Goal: Task Accomplishment & Management: Manage account settings

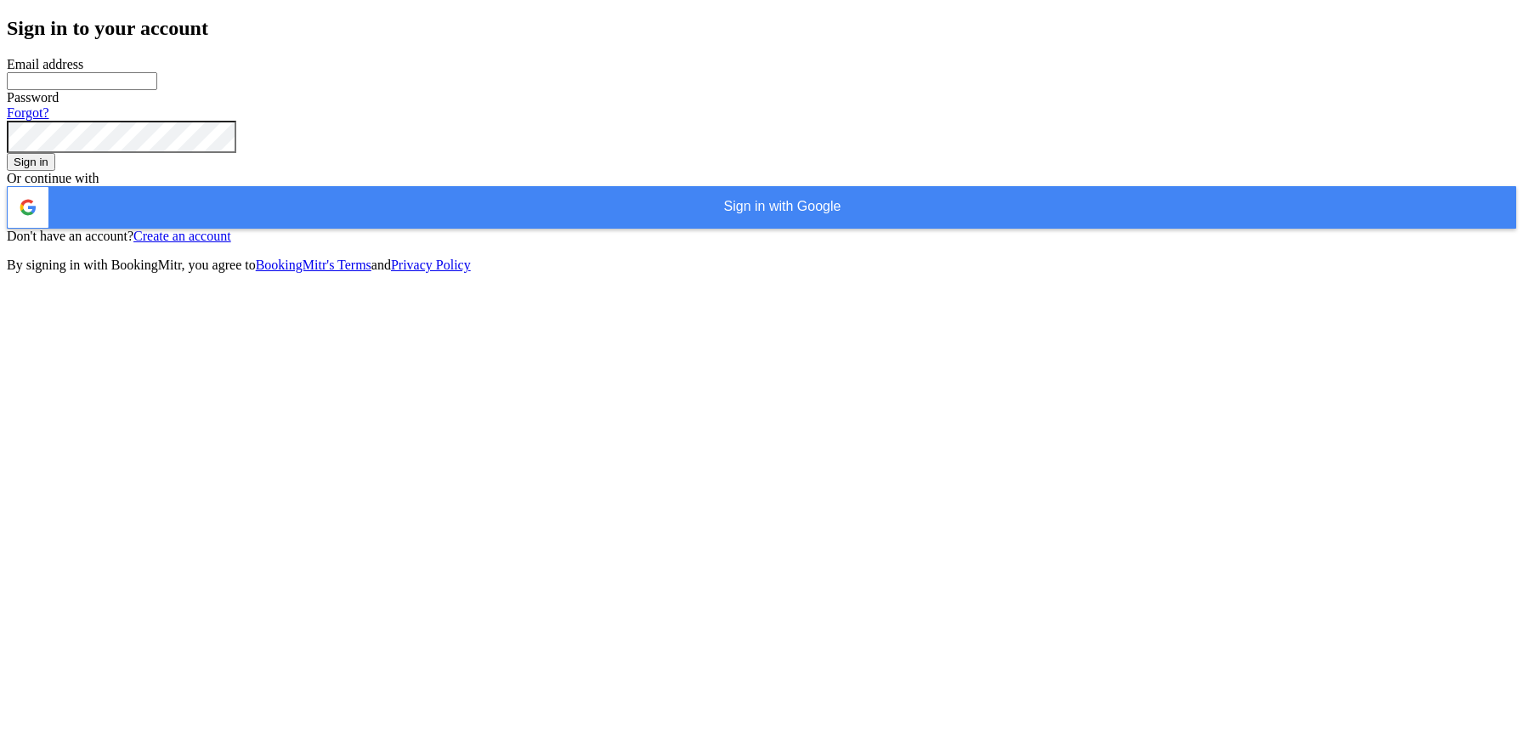
click at [157, 90] on input "WhatsApp Phone Number" at bounding box center [82, 81] width 150 height 18
type input "[EMAIL_ADDRESS][DOMAIN_NAME]"
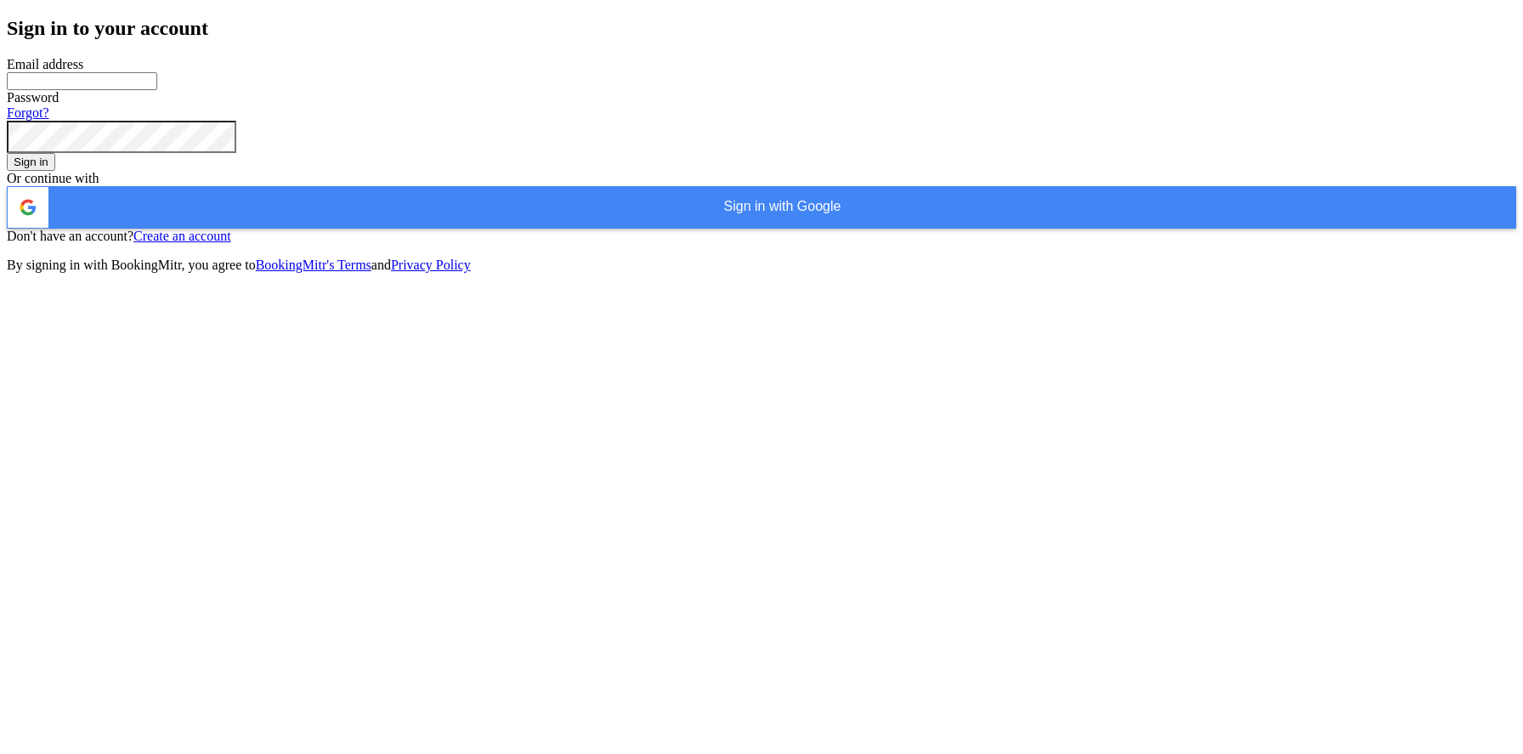
click at [157, 90] on input "WhatsApp Phone Number" at bounding box center [82, 81] width 150 height 18
type input "[EMAIL_ADDRESS][DOMAIN_NAME]"
click at [7, 153] on button "Sign in" at bounding box center [31, 162] width 48 height 18
click at [55, 171] on button "Sign in" at bounding box center [31, 162] width 48 height 18
click at [157, 90] on input "WhatsApp Phone Number" at bounding box center [82, 81] width 150 height 18
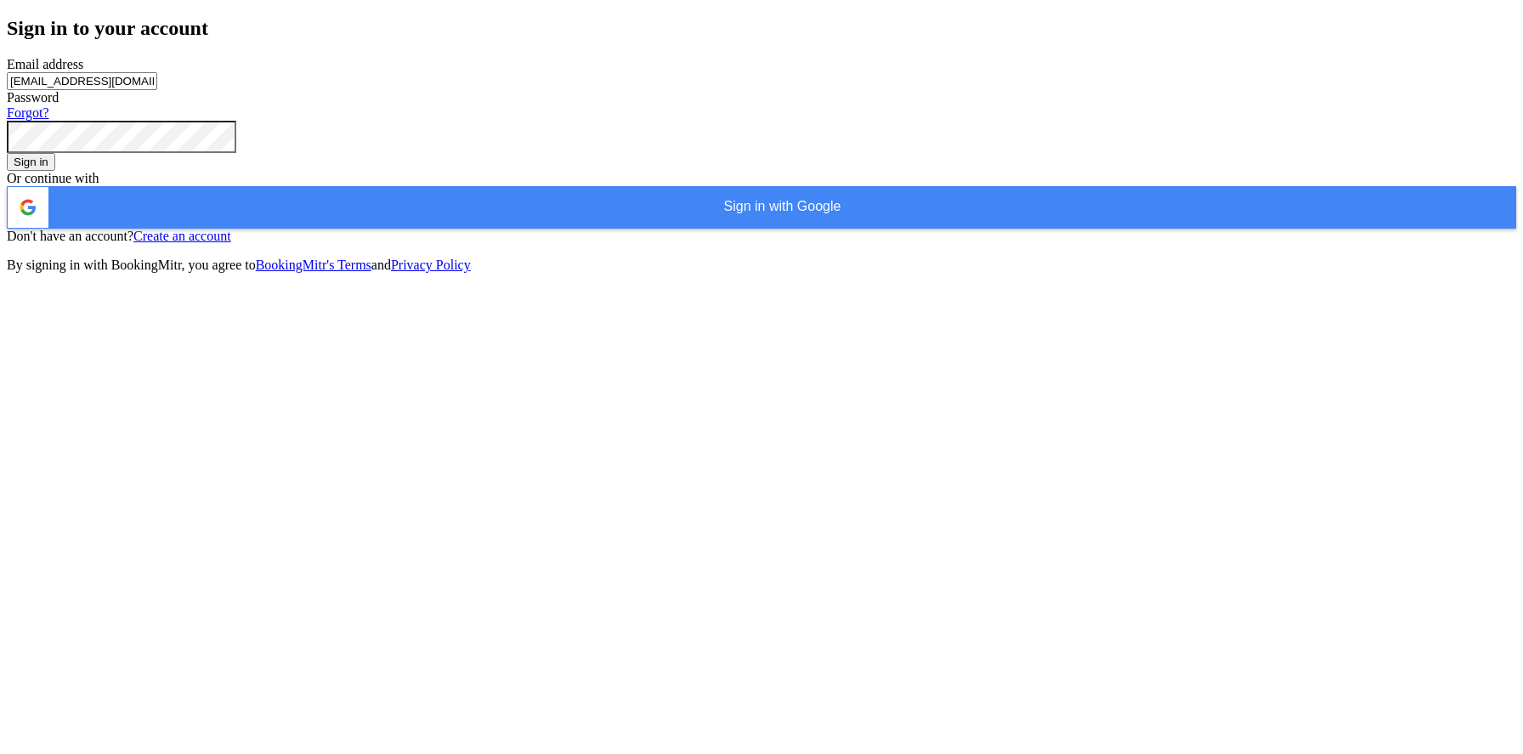
type input "[EMAIL_ADDRESS][DOMAIN_NAME]"
click at [7, 153] on button "Sign in" at bounding box center [31, 162] width 48 height 18
click at [157, 90] on input "WhatsApp Phone Number" at bounding box center [82, 81] width 150 height 18
type input "[EMAIL_ADDRESS][DOMAIN_NAME]"
click at [7, 153] on button "Sign in" at bounding box center [31, 162] width 48 height 18
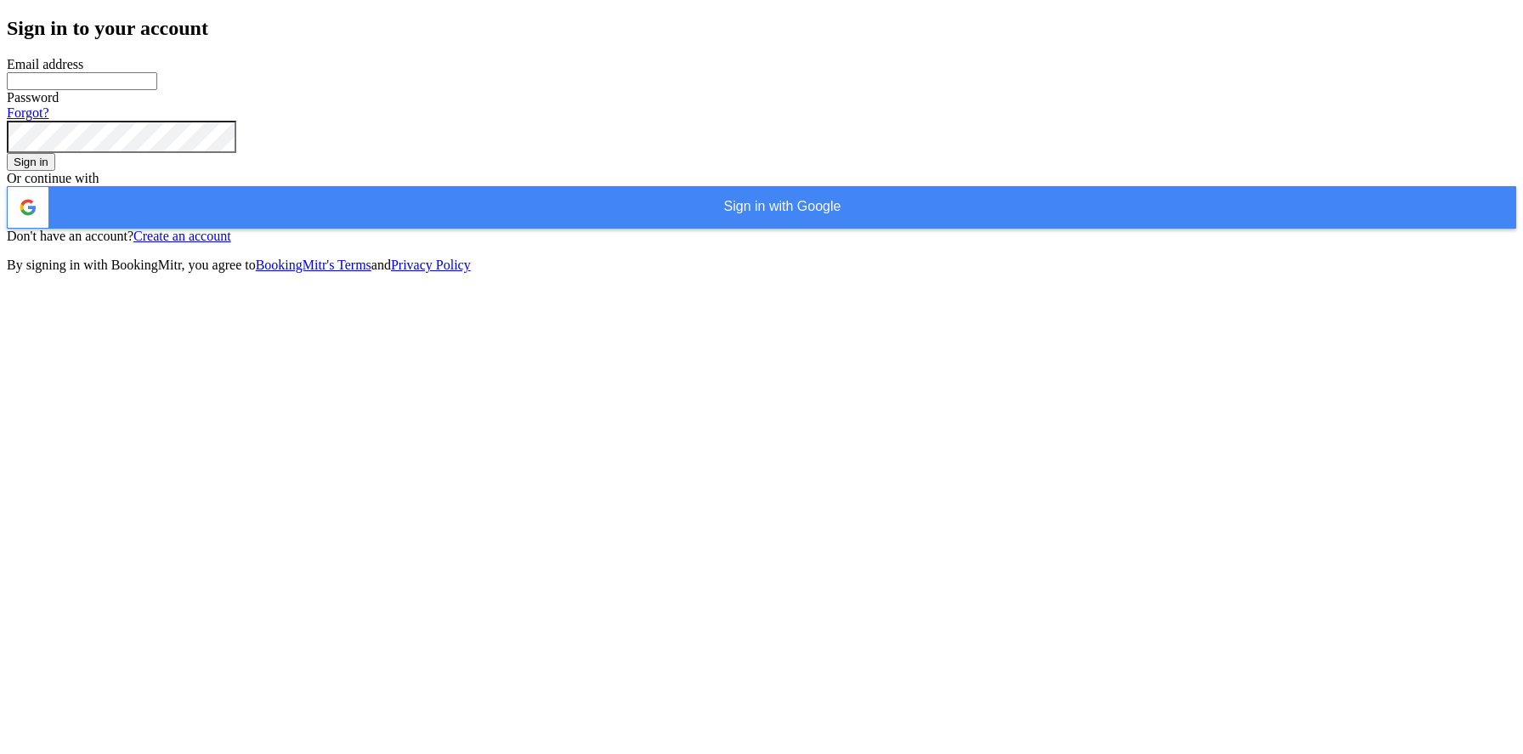
click at [157, 90] on input "WhatsApp Phone Number" at bounding box center [82, 81] width 150 height 18
type input "rakeshg321@yahoo.com"
click at [7, 153] on button "Sign in" at bounding box center [31, 162] width 48 height 18
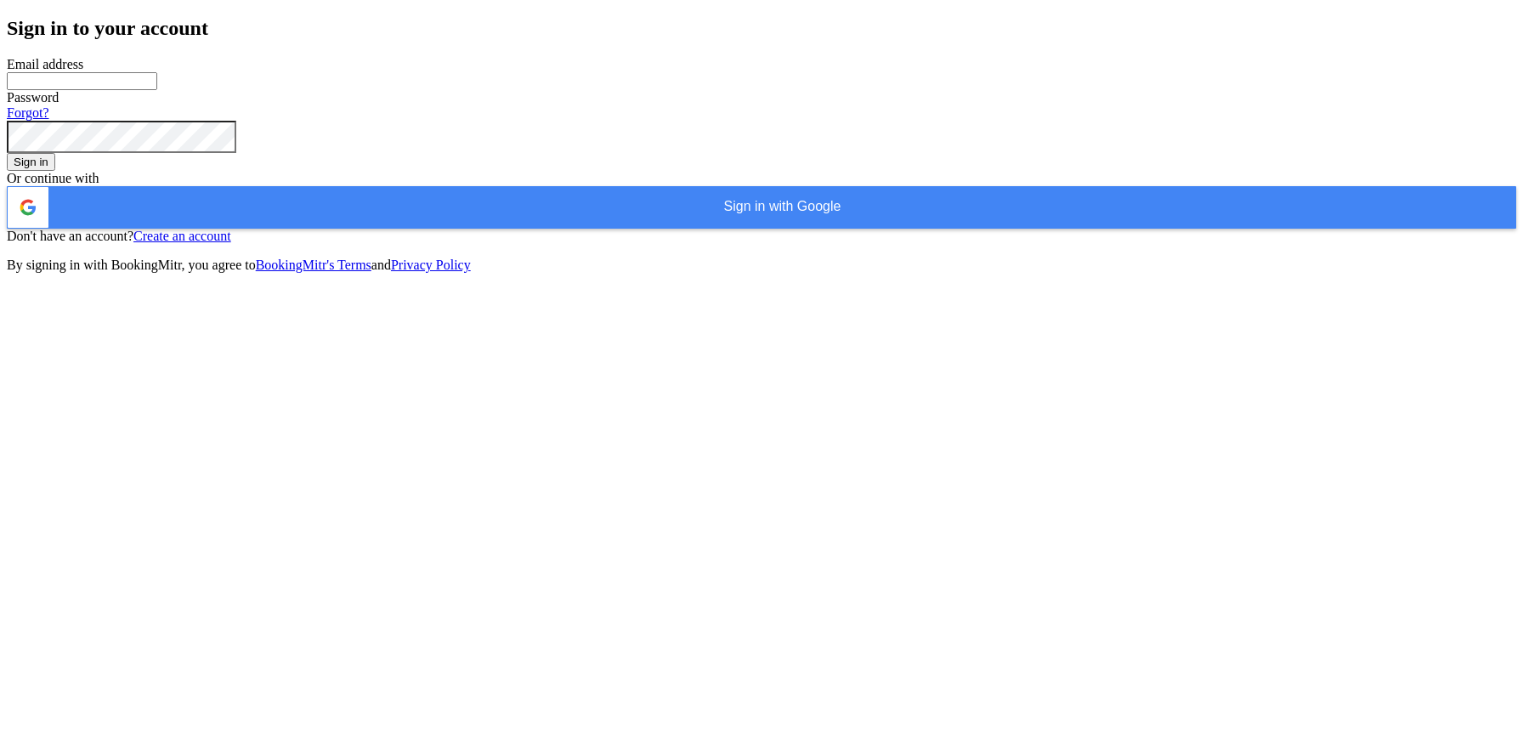
click at [157, 90] on input "WhatsApp Phone Number" at bounding box center [82, 81] width 150 height 18
type input "rakeshg321@yahoo.com"
click at [7, 153] on button "Sign in" at bounding box center [31, 162] width 48 height 18
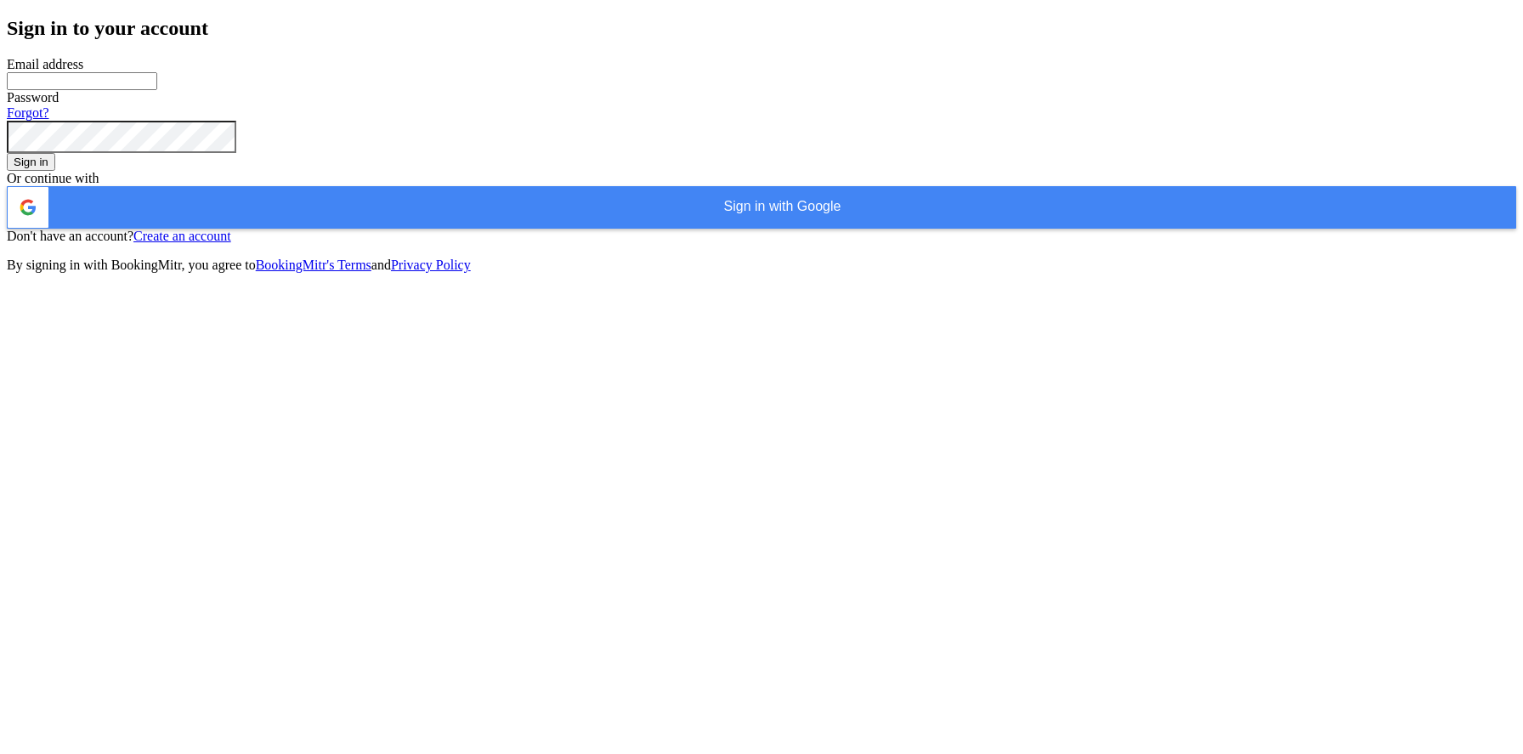
click at [157, 90] on input "WhatsApp Phone Number" at bounding box center [82, 81] width 150 height 18
type input "test313131@bookingmitr.com"
click at [7, 153] on button "Sign in" at bounding box center [31, 162] width 48 height 18
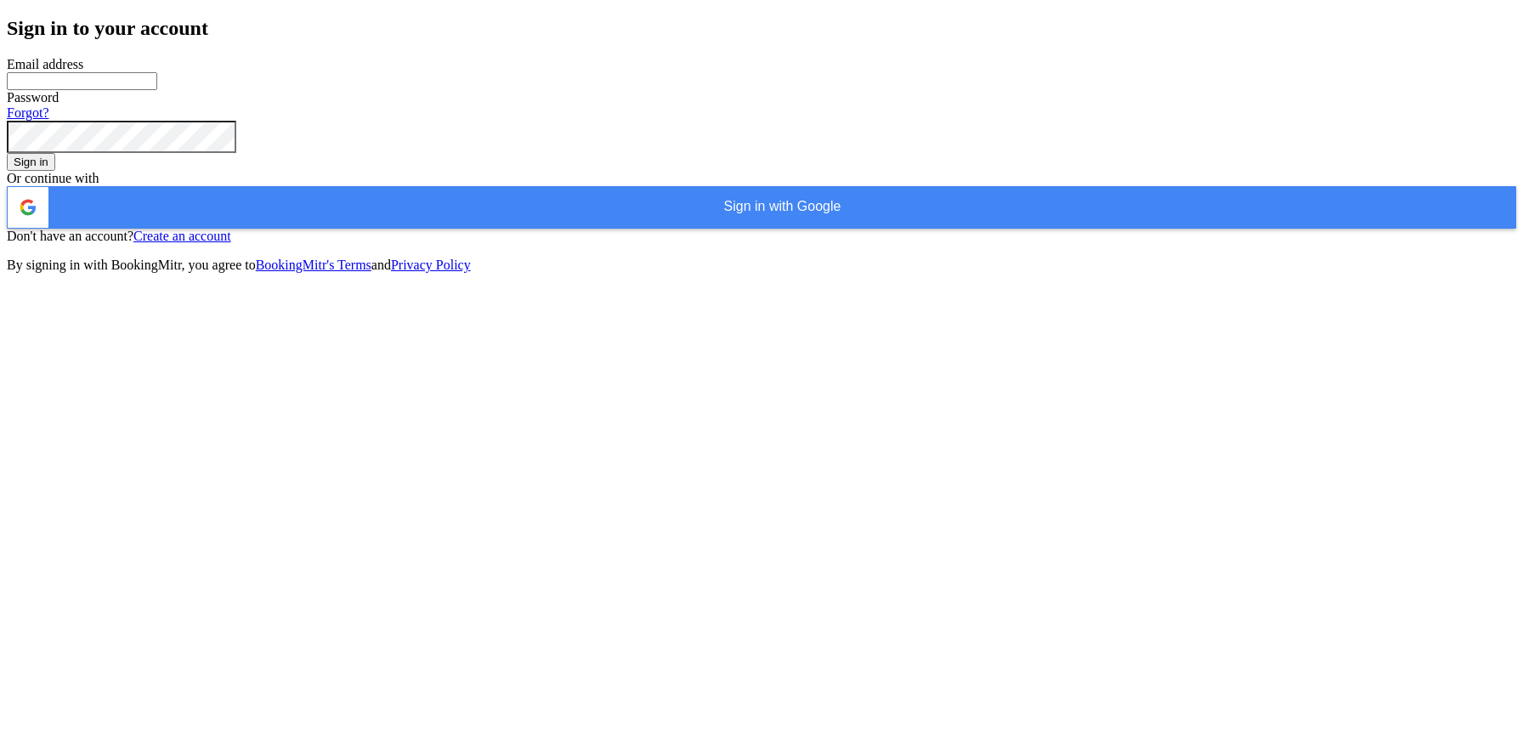
click at [157, 90] on input "WhatsApp Phone Number" at bounding box center [82, 81] width 150 height 18
click at [157, 90] on input "[EMAIL_ADDRESS]" at bounding box center [82, 81] width 150 height 18
type input "[EMAIL_ADDRESS][DOMAIN_NAME]"
click at [55, 171] on button "Sign in" at bounding box center [31, 162] width 48 height 18
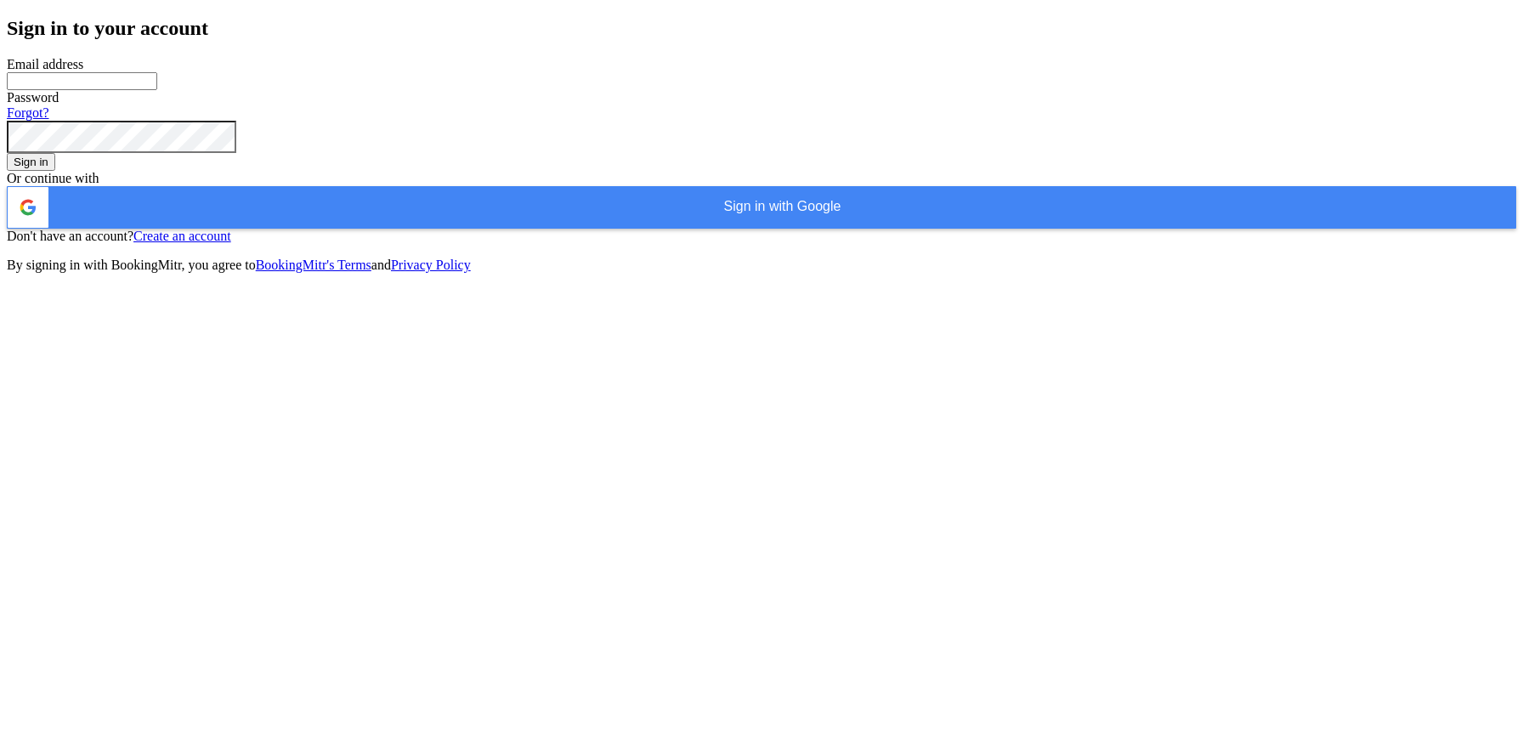
click at [157, 90] on input "WhatsApp Phone Number" at bounding box center [82, 81] width 150 height 18
type input "[EMAIL_ADDRESS][DOMAIN_NAME]"
click at [55, 171] on button "Sign in" at bounding box center [31, 162] width 48 height 18
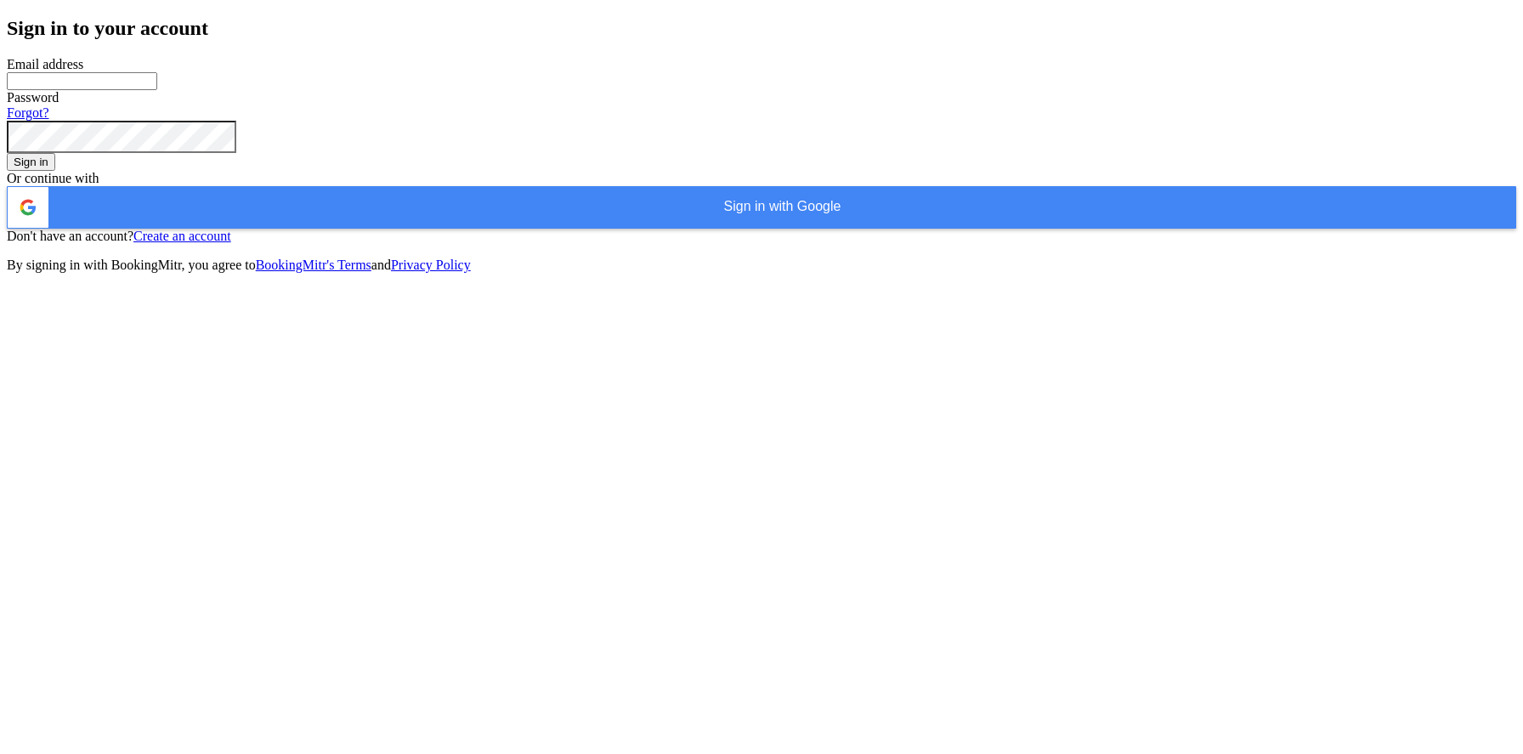
click at [157, 90] on input "WhatsApp Phone Number" at bounding box center [82, 81] width 150 height 18
type input "[EMAIL_ADDRESS][DOMAIN_NAME]"
click at [7, 153] on button "Sign in" at bounding box center [31, 162] width 48 height 18
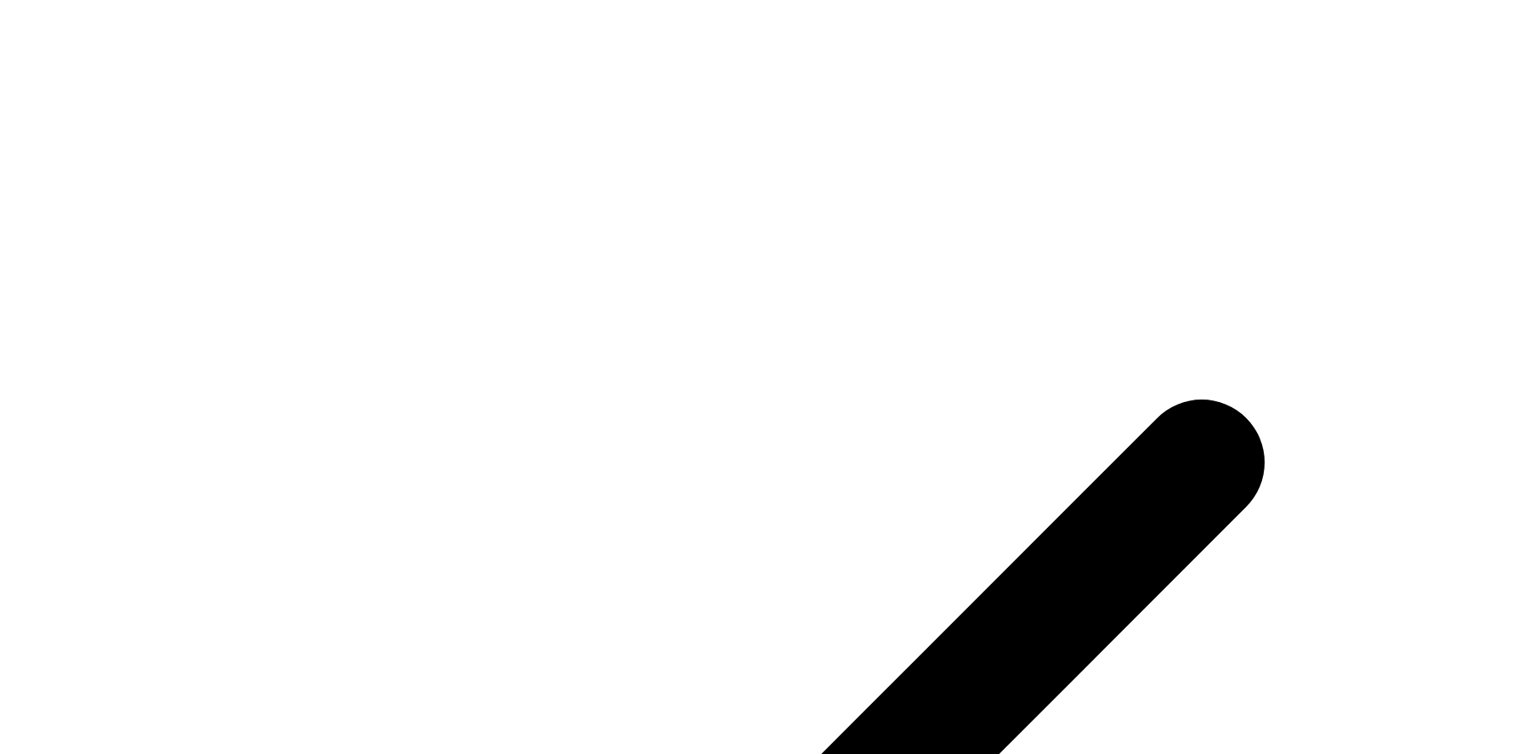
drag, startPoint x: 878, startPoint y: 370, endPoint x: 641, endPoint y: 371, distance: 237.2
copy p "(because login from another device found! )"
drag, startPoint x: 641, startPoint y: 371, endPoint x: 975, endPoint y: 737, distance: 495.2
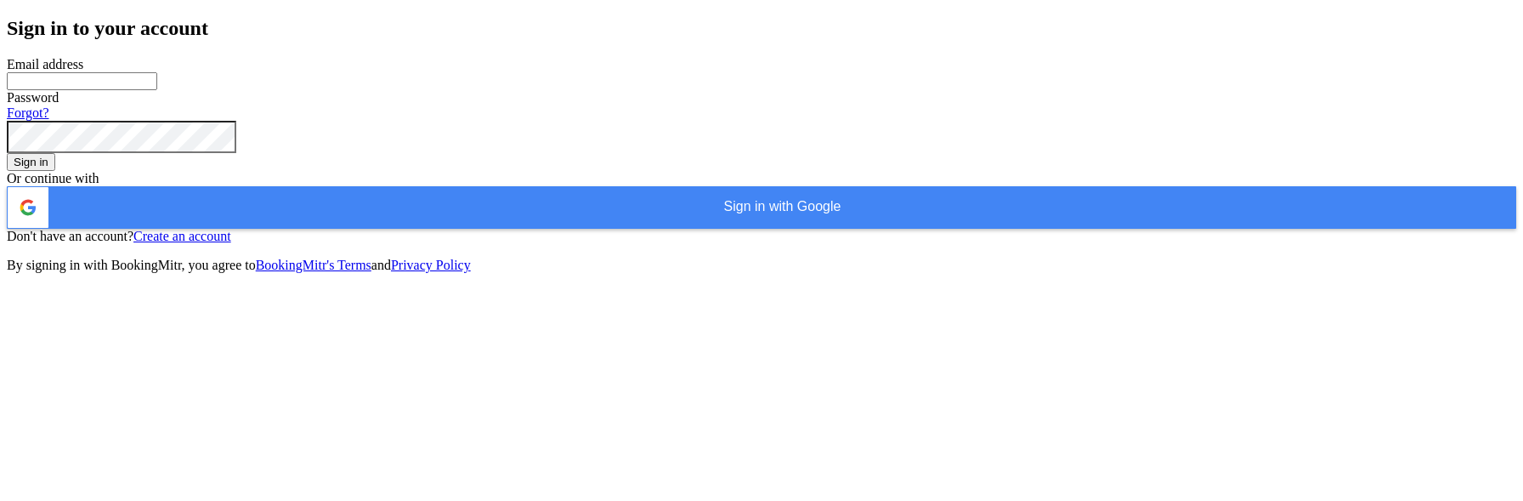
click at [157, 90] on input "WhatsApp Phone Number" at bounding box center [82, 81] width 150 height 18
type input "[EMAIL_ADDRESS][DOMAIN_NAME]"
click at [7, 153] on button "Sign in" at bounding box center [31, 162] width 48 height 18
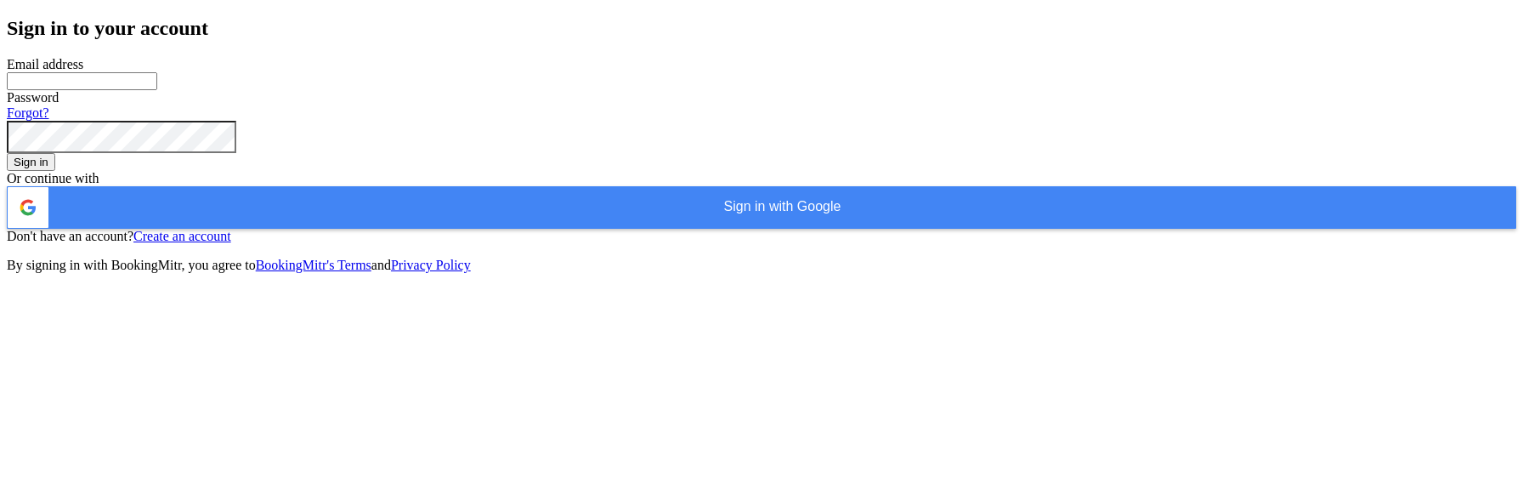
click at [157, 90] on input "WhatsApp Phone Number" at bounding box center [82, 81] width 150 height 18
type input "[EMAIL_ADDRESS][DOMAIN_NAME]"
click at [7, 153] on button "Sign in" at bounding box center [31, 162] width 48 height 18
